Goal: Information Seeking & Learning: Learn about a topic

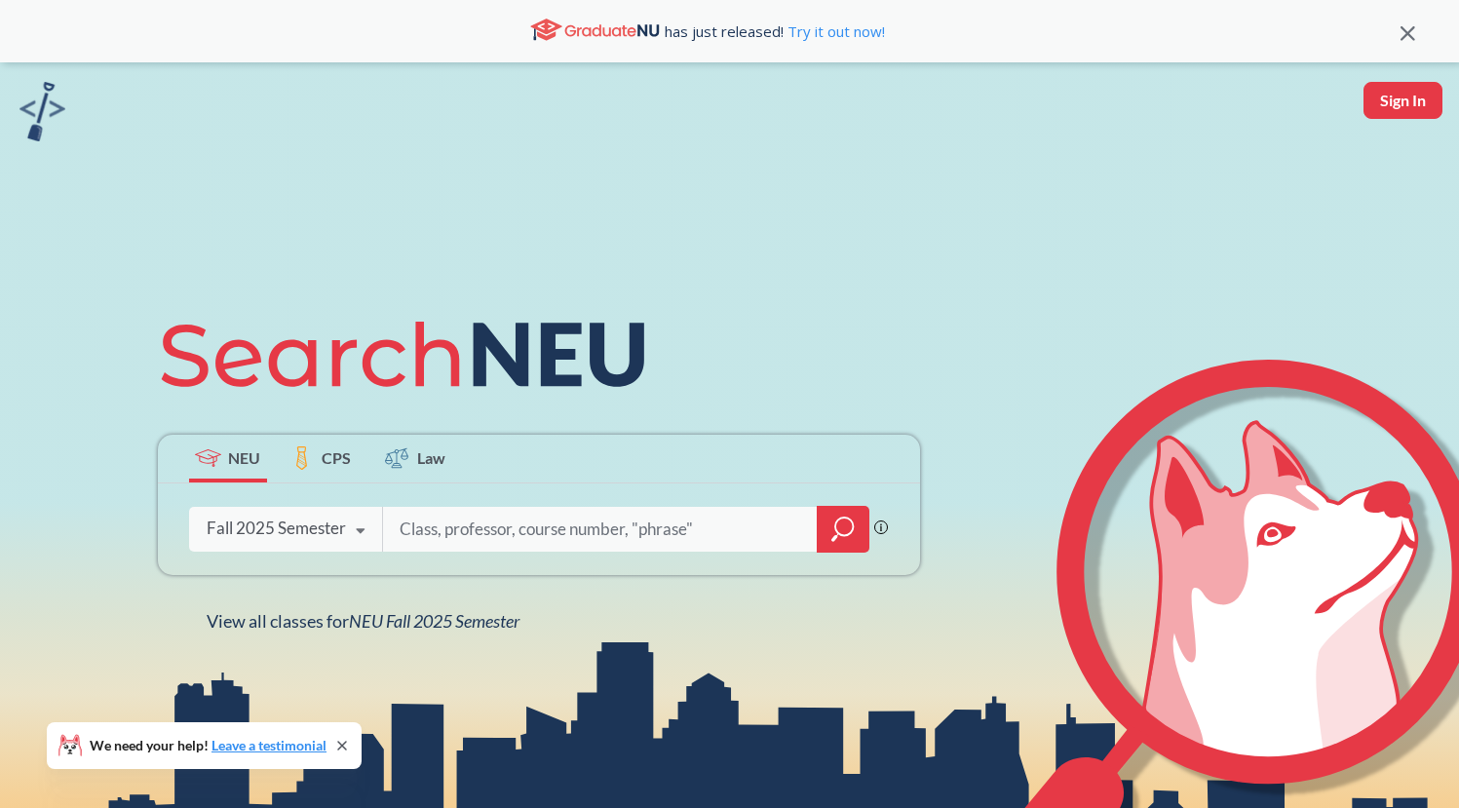
click at [572, 521] on input "search" at bounding box center [600, 529] width 405 height 41
type input "CS3000"
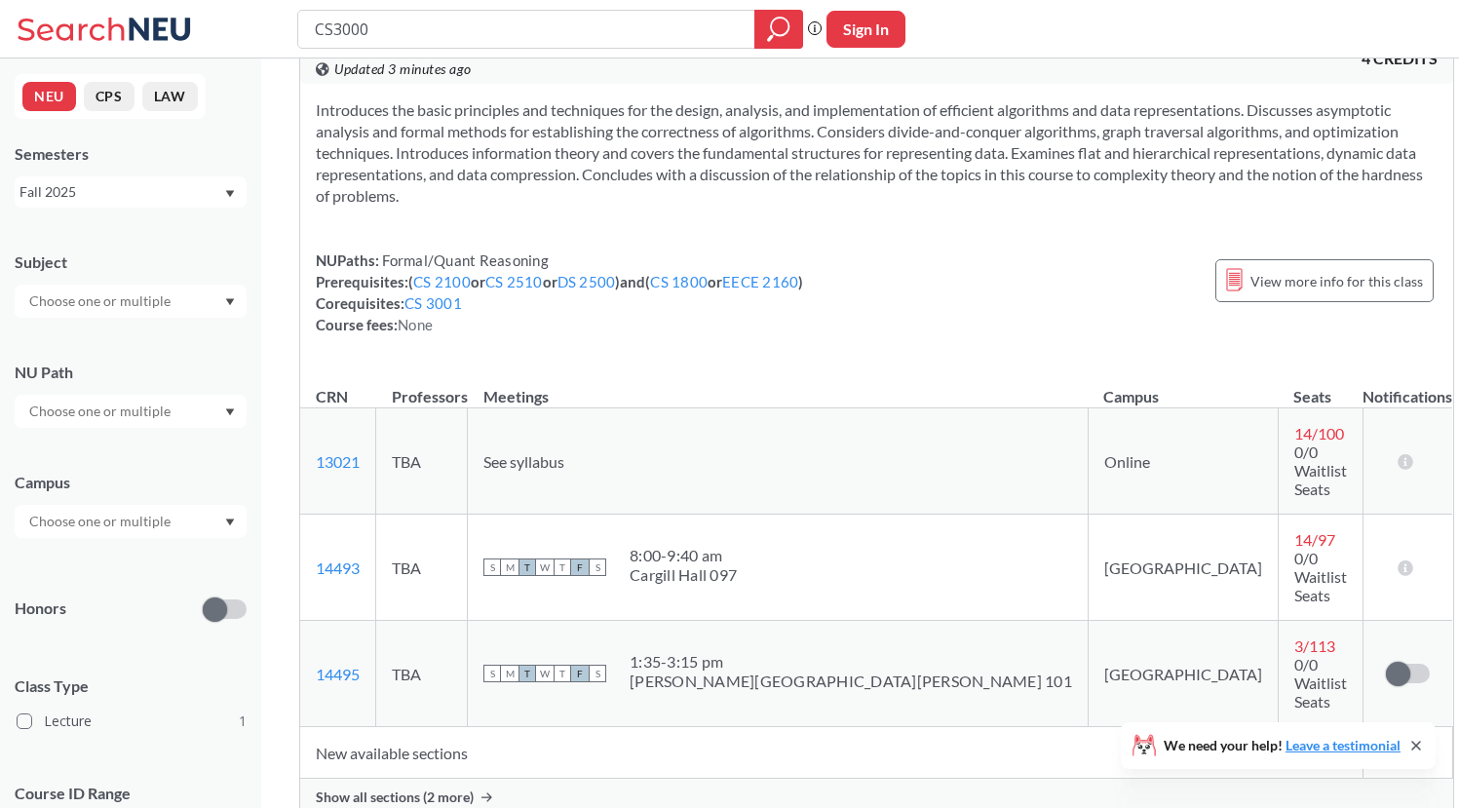
scroll to position [59, 0]
click at [454, 788] on span "Show all sections (2 more)" at bounding box center [396, 797] width 158 height 18
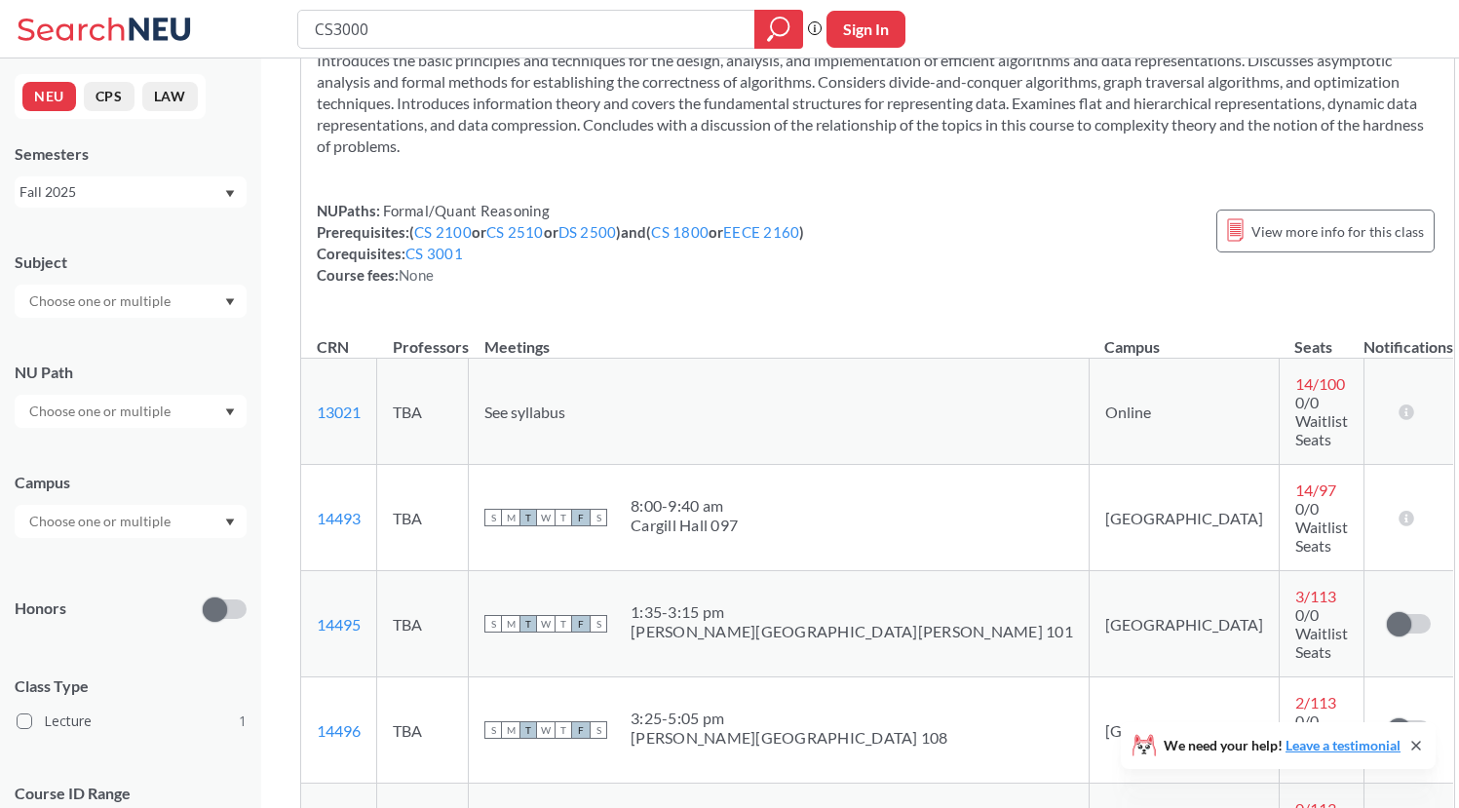
scroll to position [105, 0]
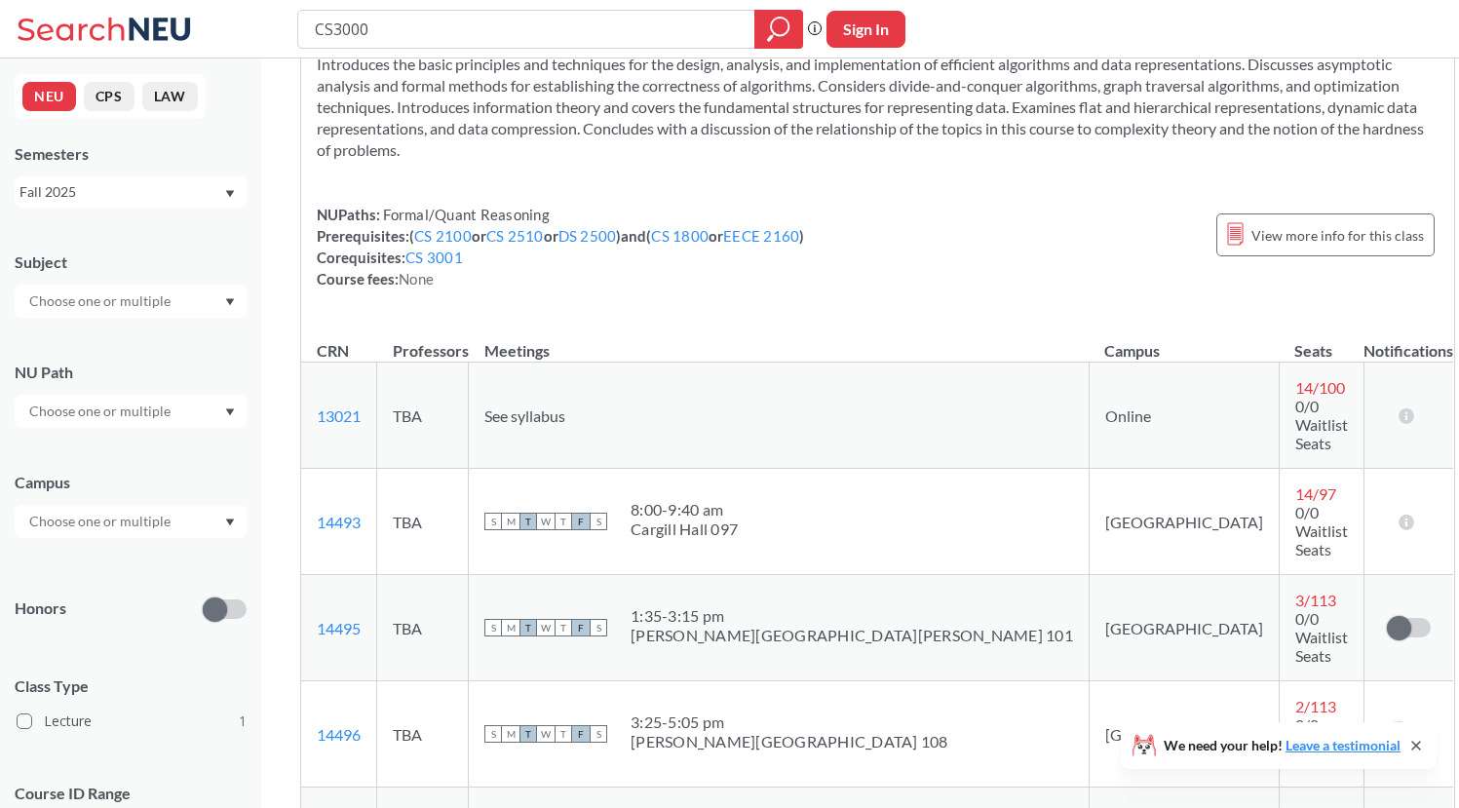
click at [565, 406] on span "See syllabus" at bounding box center [524, 415] width 81 height 19
click at [741, 732] on div "[PERSON_NAME][GEOGRAPHIC_DATA] 108" at bounding box center [789, 741] width 318 height 19
drag, startPoint x: 723, startPoint y: 528, endPoint x: 805, endPoint y: 550, distance: 84.6
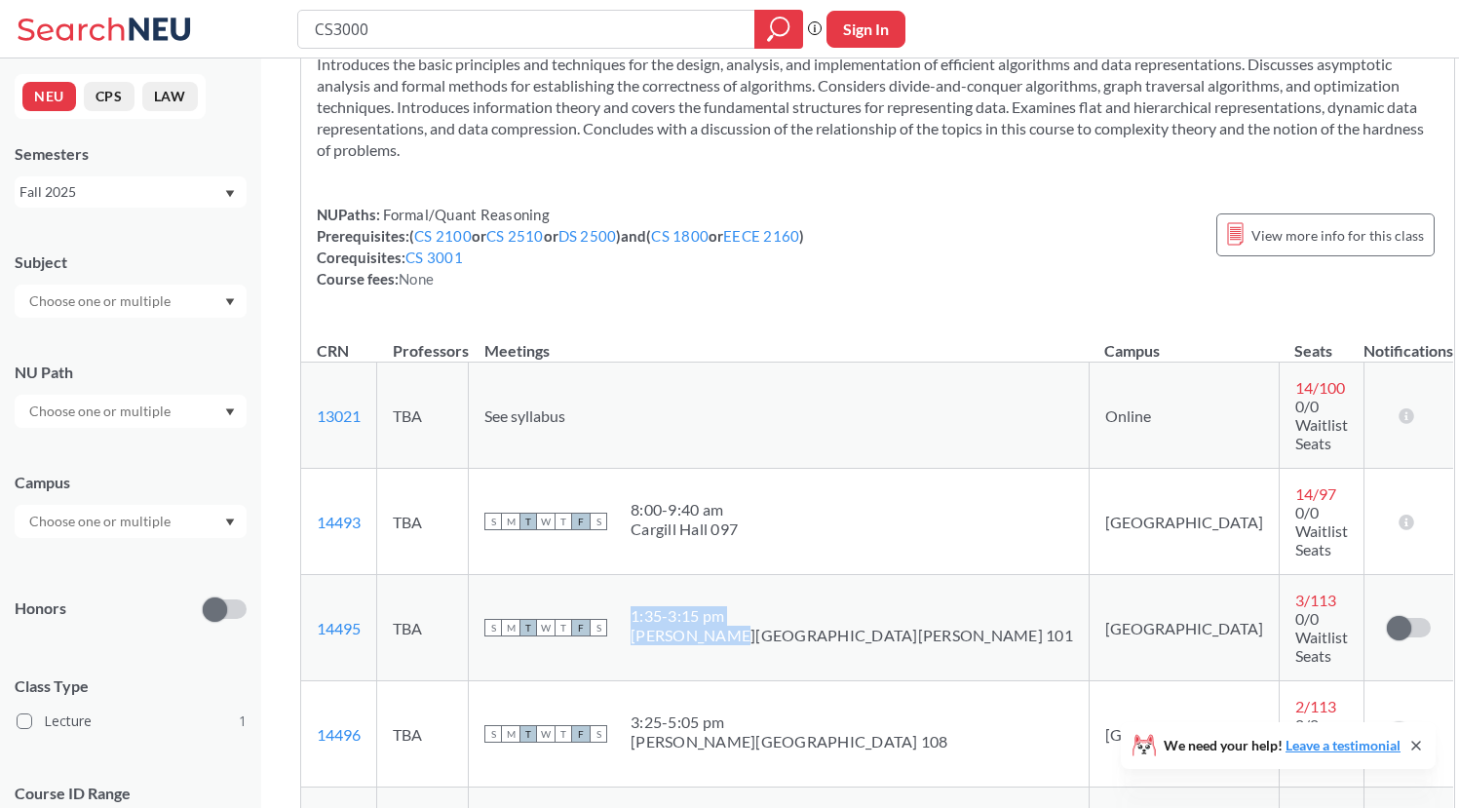
click at [806, 606] on span "1:35 - 3:15 pm [PERSON_NAME][GEOGRAPHIC_DATA][PERSON_NAME] 101" at bounding box center [851, 625] width 442 height 39
drag, startPoint x: 719, startPoint y: 604, endPoint x: 870, endPoint y: 626, distance: 152.6
click at [870, 712] on span "3:25 - 5:05 pm [PERSON_NAME][GEOGRAPHIC_DATA] 108" at bounding box center [789, 731] width 318 height 39
drag, startPoint x: 857, startPoint y: 546, endPoint x: 703, endPoint y: 530, distance: 154.8
click at [703, 606] on div "S M T W T F S 1:35 - 3:15 pm [PERSON_NAME][GEOGRAPHIC_DATA][PERSON_NAME] 101" at bounding box center [778, 627] width 589 height 43
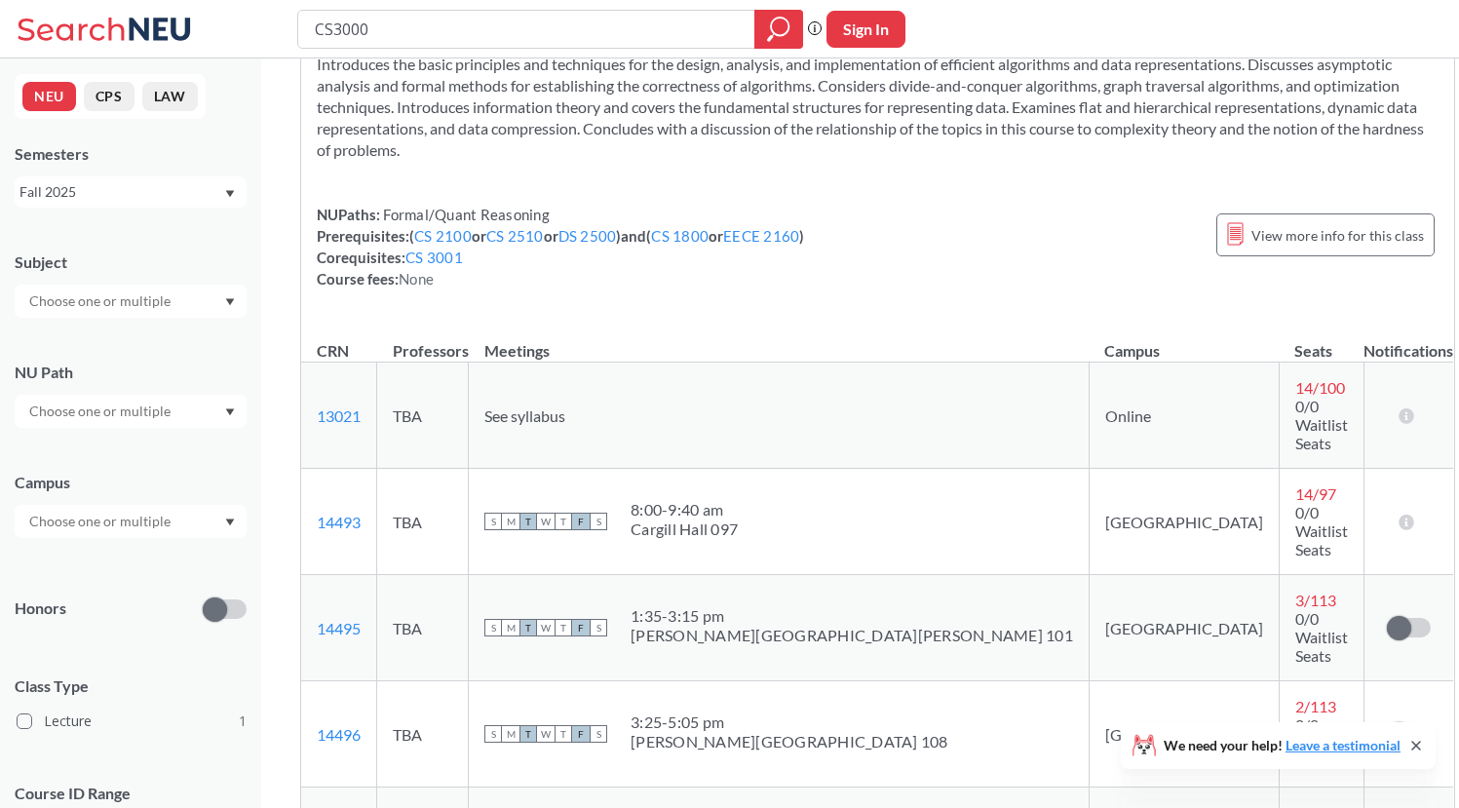
click at [736, 519] on div "Cargill Hall 097" at bounding box center [683, 528] width 107 height 19
drag, startPoint x: 718, startPoint y: 682, endPoint x: 830, endPoint y: 681, distance: 112.1
copy div "9:50 - 11:30 am"
click at [766, 575] on td "S M T W T F S 1:35 - 3:15 pm [PERSON_NAME][GEOGRAPHIC_DATA][PERSON_NAME] 101" at bounding box center [779, 628] width 621 height 106
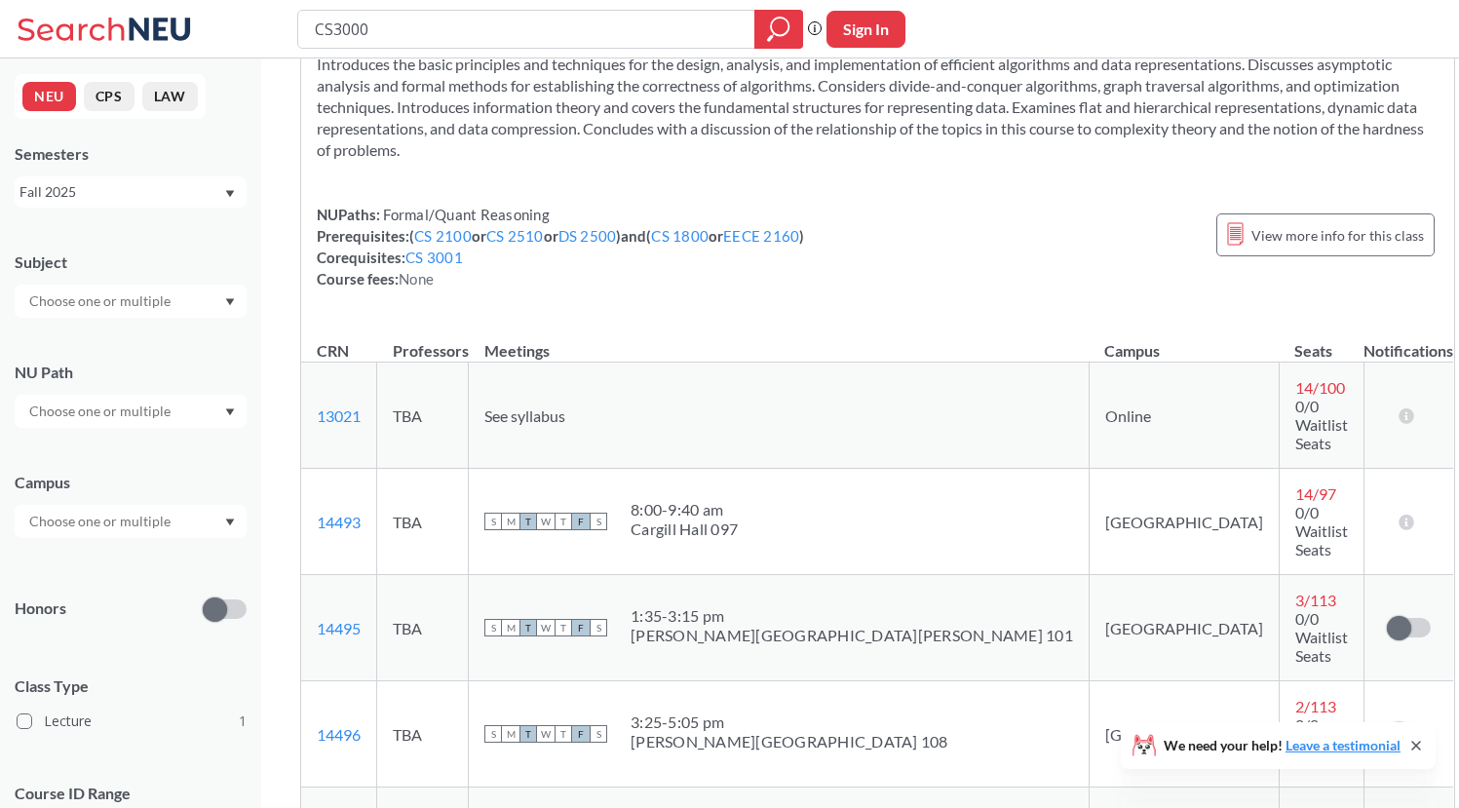
click at [770, 606] on div "1:35 - 3:15 pm" at bounding box center [851, 615] width 442 height 19
drag, startPoint x: 728, startPoint y: 532, endPoint x: 809, endPoint y: 532, distance: 80.9
click at [809, 606] on div "1:35 - 3:15 pm" at bounding box center [851, 615] width 442 height 19
click at [808, 606] on div "1:35 - 3:15 pm" at bounding box center [851, 615] width 442 height 19
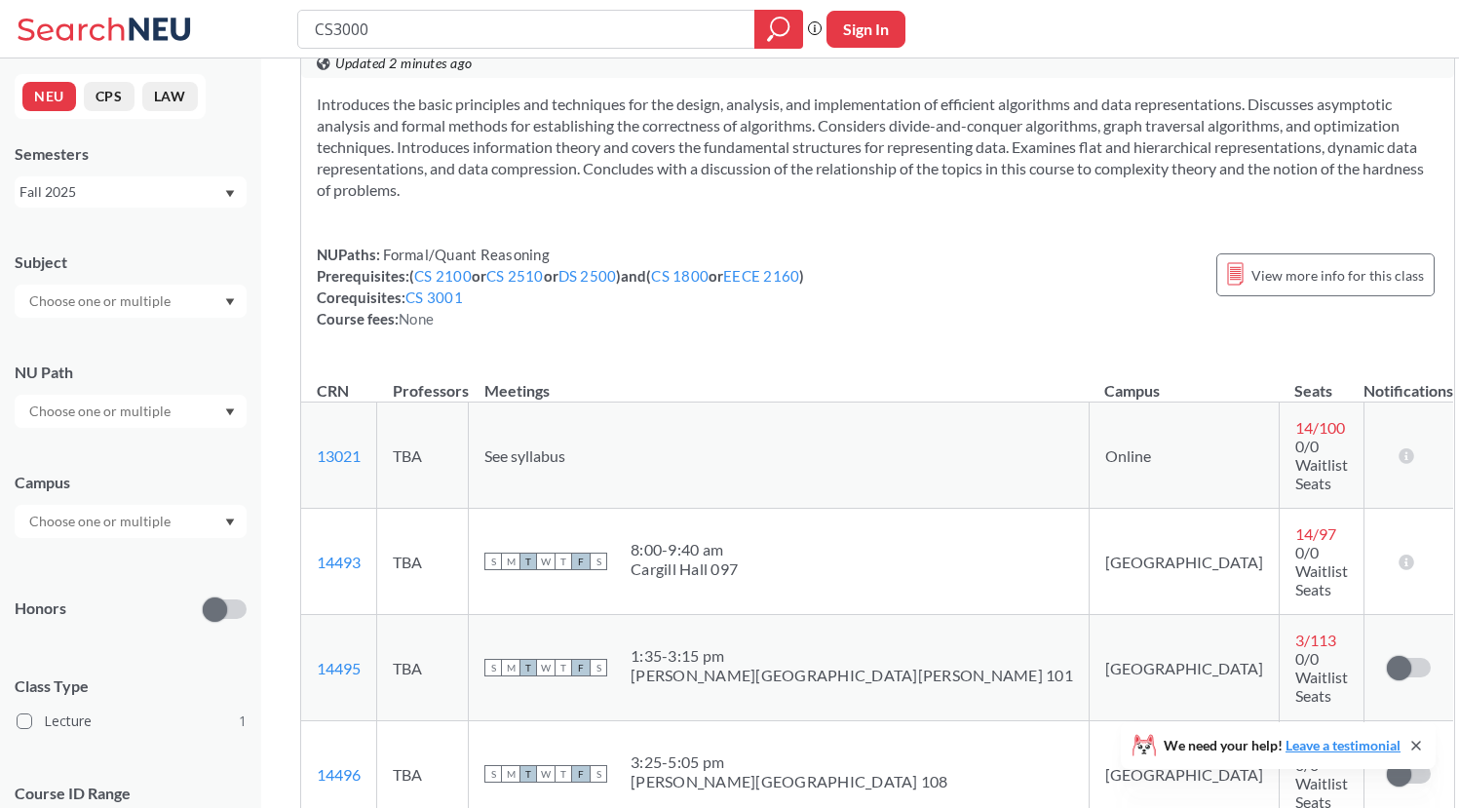
scroll to position [67, 0]
